Goal: Task Accomplishment & Management: Manage account settings

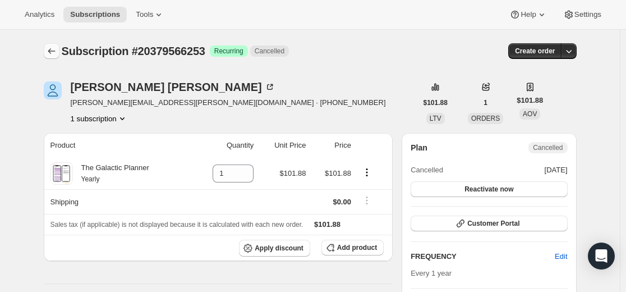
click at [60, 49] on button "Subscriptions" at bounding box center [52, 51] width 16 height 16
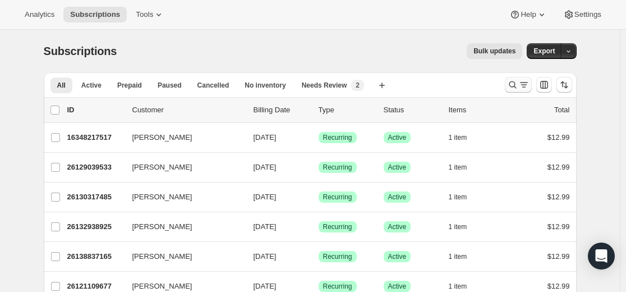
click at [513, 81] on icon "Search and filter results" at bounding box center [512, 84] width 11 height 11
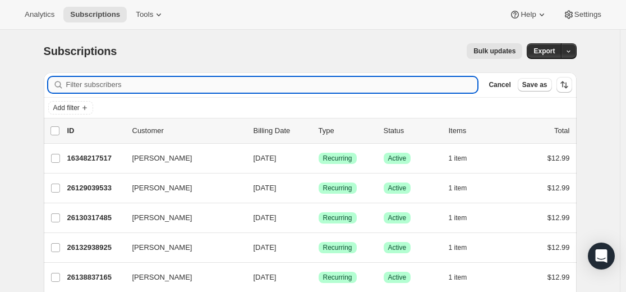
click at [338, 85] on input "Filter subscribers" at bounding box center [272, 85] width 412 height 16
type input "[EMAIL_ADDRESS][DOMAIN_NAME]"
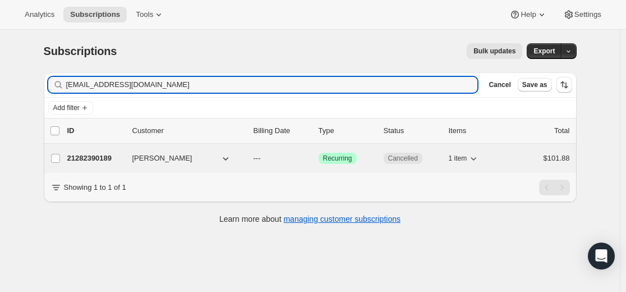
click at [97, 161] on p "21282390189" at bounding box center [95, 158] width 56 height 11
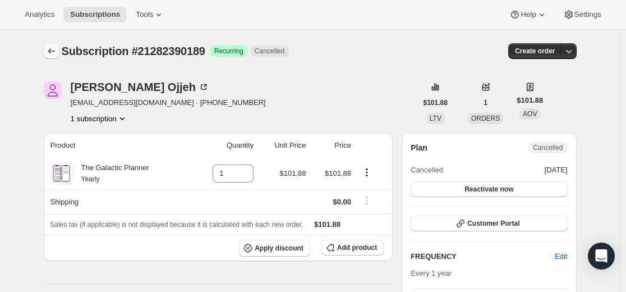
click at [54, 54] on icon "Subscriptions" at bounding box center [51, 50] width 11 height 11
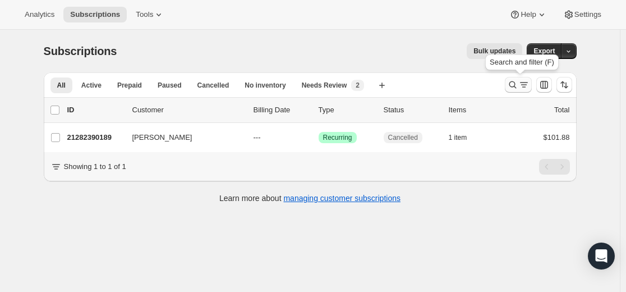
click at [517, 90] on button "Search and filter results" at bounding box center [518, 85] width 27 height 16
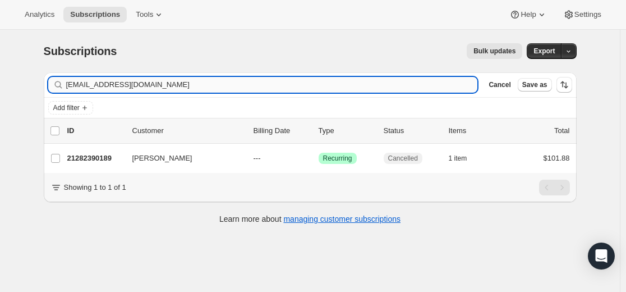
click at [362, 80] on input "[EMAIL_ADDRESS][DOMAIN_NAME]" at bounding box center [272, 85] width 412 height 16
type input "[EMAIL_ADDRESS][DOMAIN_NAME]"
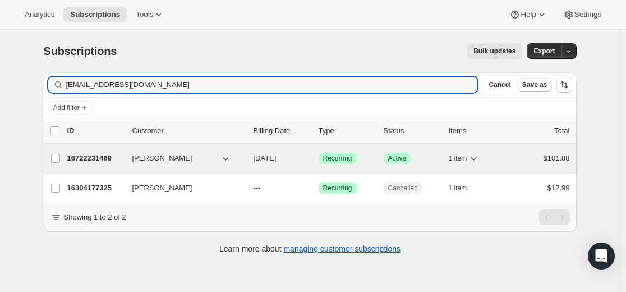
click at [107, 159] on p "16722231469" at bounding box center [95, 158] width 56 height 11
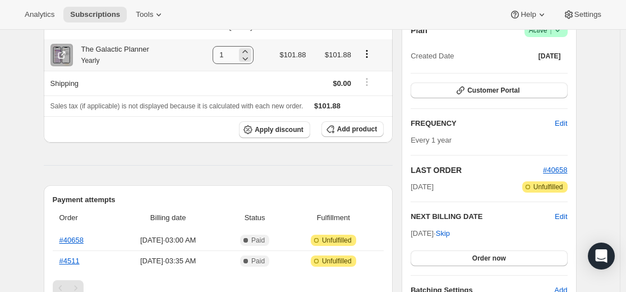
scroll to position [225, 0]
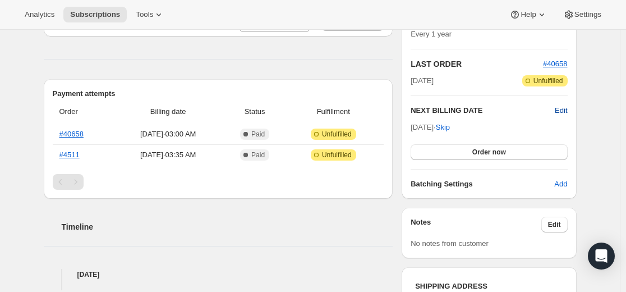
click at [566, 110] on span "Edit" at bounding box center [561, 110] width 12 height 11
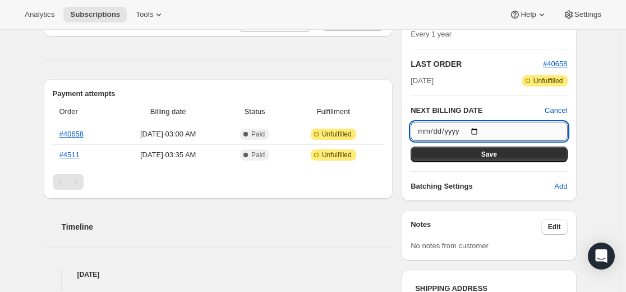
click at [478, 128] on input "[DATE]" at bounding box center [489, 131] width 157 height 19
type input "[DATE]"
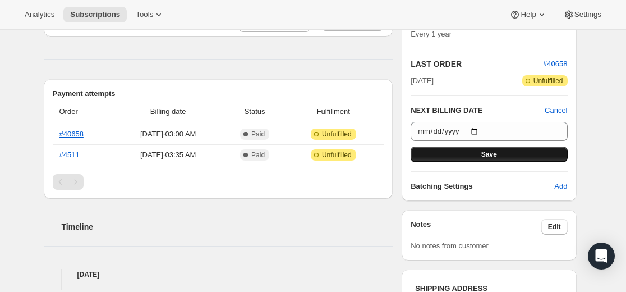
click at [494, 158] on span "Save" at bounding box center [490, 154] width 16 height 9
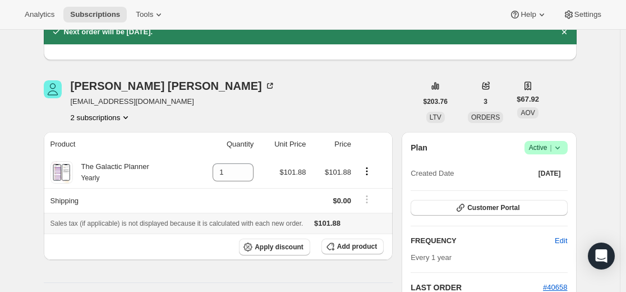
scroll to position [0, 0]
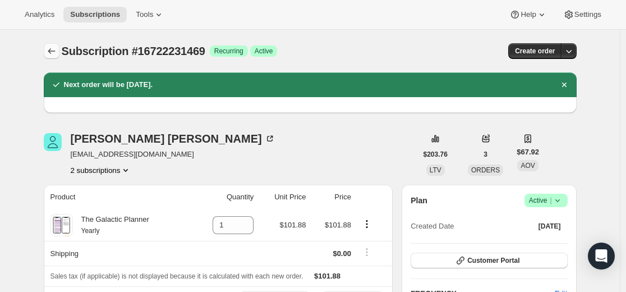
click at [51, 53] on icon "Subscriptions" at bounding box center [51, 50] width 11 height 11
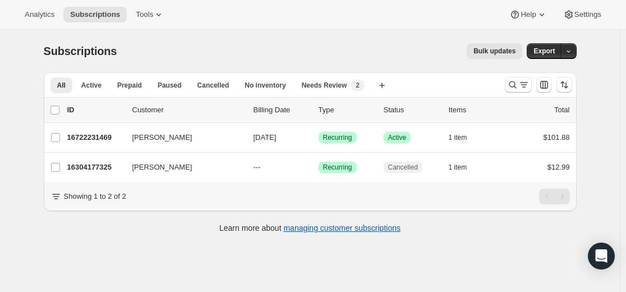
click at [103, 243] on div "All Active Prepaid Paused Cancelled No inventory Needs Review More views All Ac…" at bounding box center [310, 158] width 533 height 172
